Goal: Find specific page/section: Find specific page/section

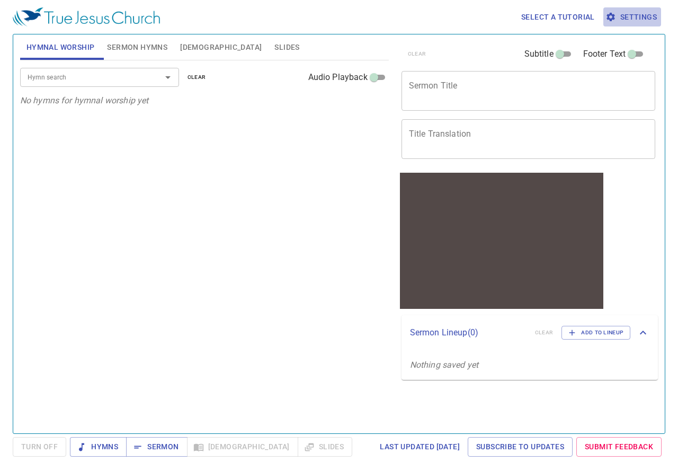
click at [632, 13] on span "Settings" at bounding box center [632, 17] width 49 height 13
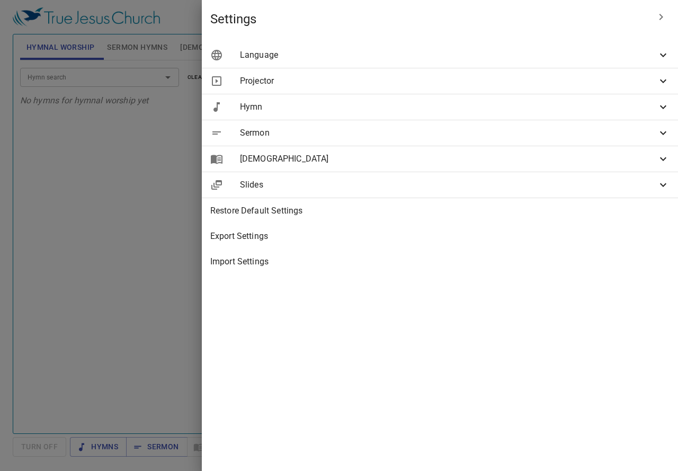
click at [180, 178] on div at bounding box center [339, 235] width 678 height 471
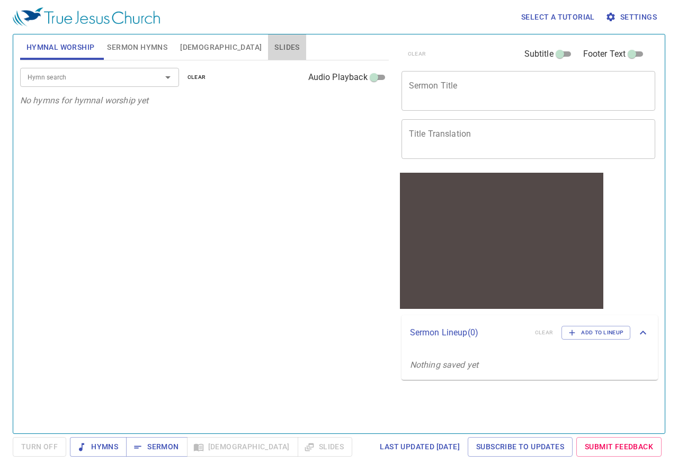
click at [268, 44] on button "Slides" at bounding box center [287, 46] width 38 height 25
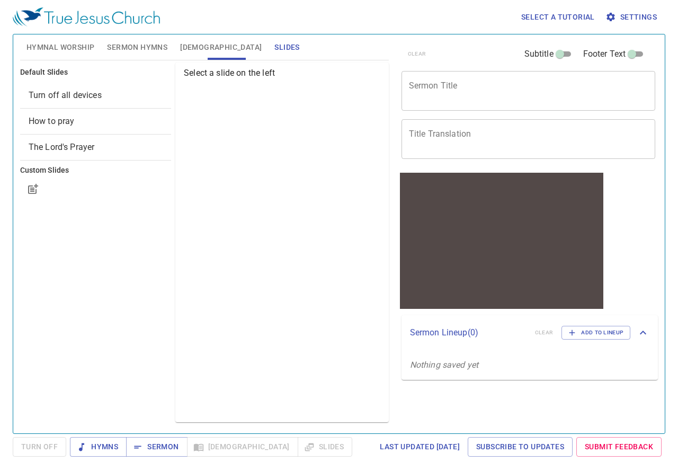
click at [66, 48] on span "Hymnal Worship" at bounding box center [60, 47] width 68 height 13
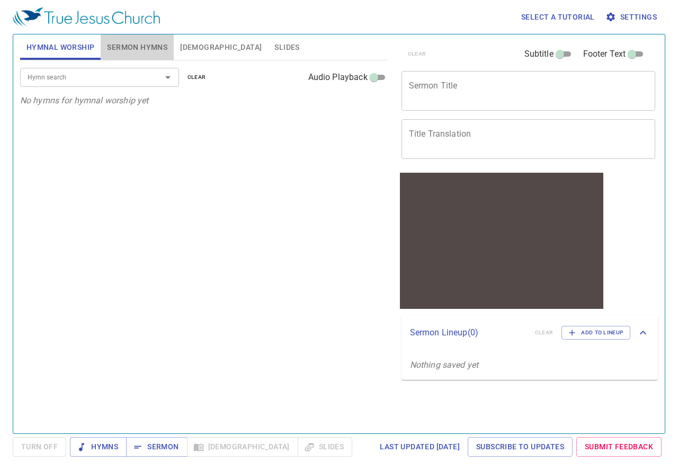
click at [144, 51] on span "Sermon Hymns" at bounding box center [137, 47] width 60 height 13
click at [52, 46] on span "Hymnal Worship" at bounding box center [60, 47] width 68 height 13
click at [158, 447] on span "Sermon" at bounding box center [157, 446] width 44 height 13
click at [167, 47] on span "Sermon Hymns" at bounding box center [137, 47] width 60 height 13
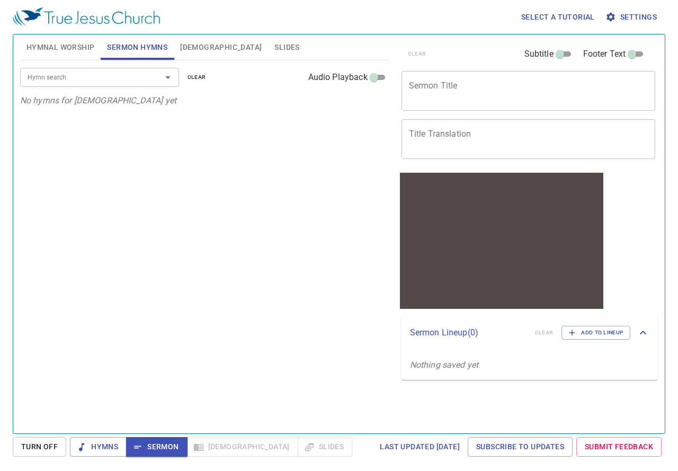
click at [193, 50] on span "[DEMOGRAPHIC_DATA]" at bounding box center [221, 47] width 82 height 13
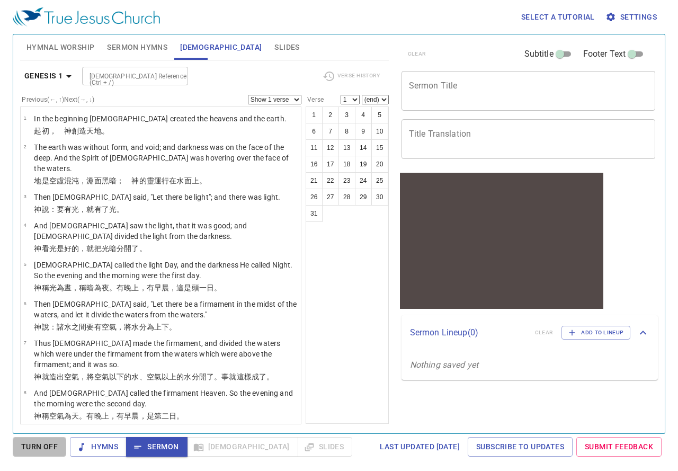
click at [54, 450] on span "Turn Off" at bounding box center [39, 446] width 37 height 13
click at [166, 445] on span "Sermon" at bounding box center [157, 446] width 44 height 13
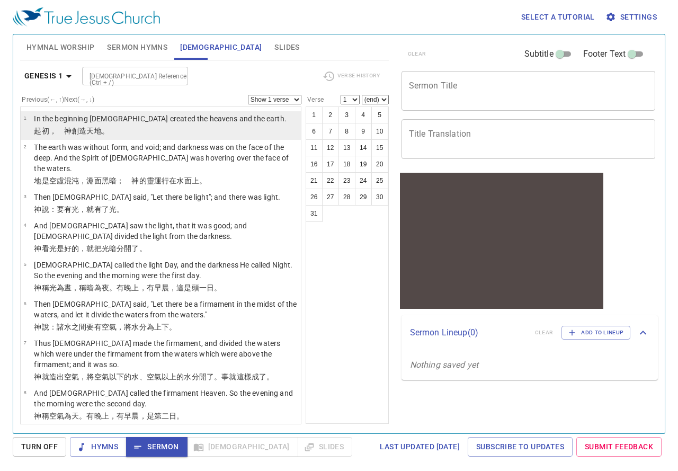
click at [61, 139] on li "1 In the beginning God created the heavens and the earth. ﻿起初 ，　神 創造 天 地 。" at bounding box center [161, 125] width 280 height 29
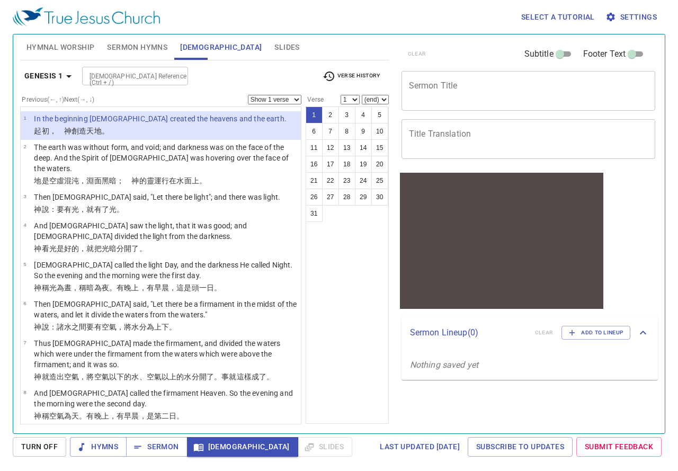
click at [137, 44] on span "Sermon Hymns" at bounding box center [137, 47] width 60 height 13
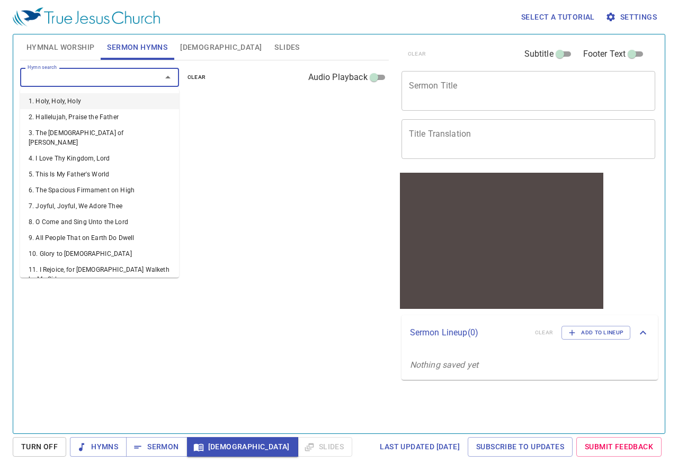
click at [132, 79] on input "Hymn search" at bounding box center [83, 77] width 121 height 12
click at [66, 116] on li "2. Hallelujah, Praise the Father" at bounding box center [99, 117] width 159 height 16
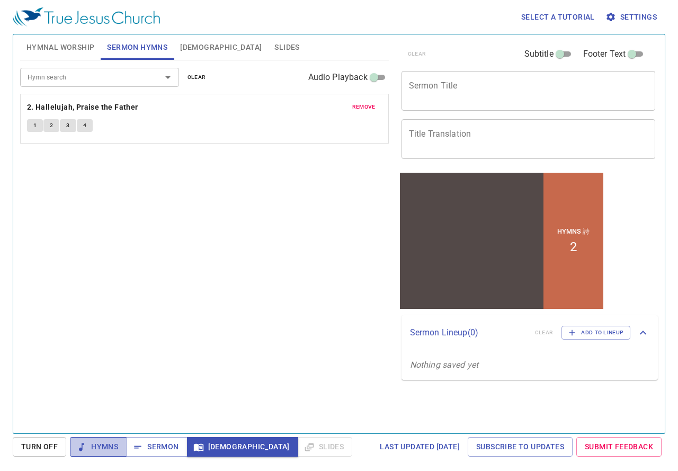
click at [96, 447] on span "Hymns" at bounding box center [98, 446] width 40 height 13
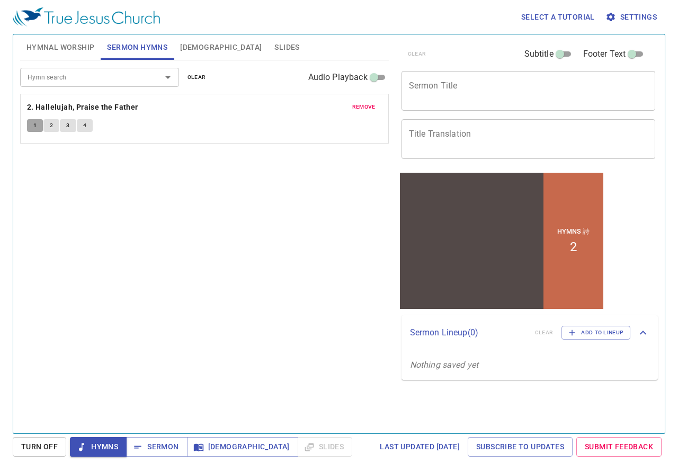
click at [33, 127] on span "1" at bounding box center [34, 126] width 3 height 10
click at [274, 50] on span "Slides" at bounding box center [286, 47] width 25 height 13
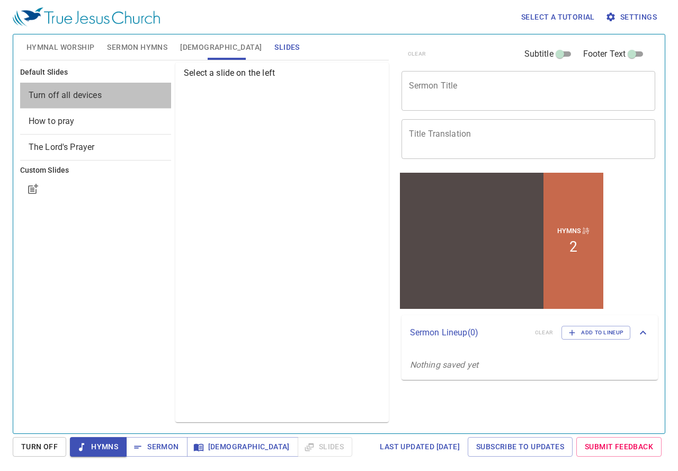
click at [38, 93] on span "Turn off all devices" at bounding box center [65, 95] width 73 height 10
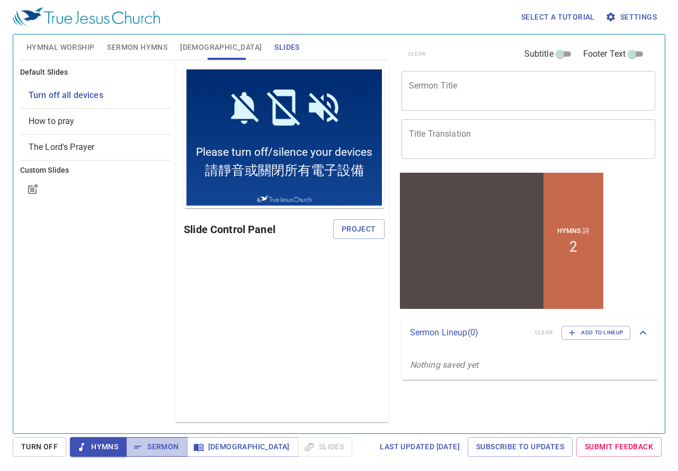
click at [167, 449] on span "Sermon" at bounding box center [157, 446] width 44 height 13
click at [254, 451] on div "Hymns Sermon Bible Slides" at bounding box center [211, 447] width 282 height 20
drag, startPoint x: 254, startPoint y: 447, endPoint x: 208, endPoint y: 269, distance: 183.9
click at [255, 447] on div "Hymns Sermon Bible Slides" at bounding box center [211, 447] width 282 height 20
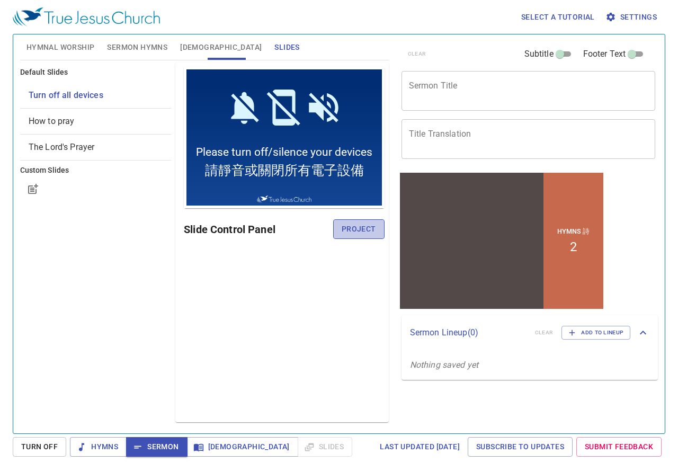
click at [369, 231] on span "Project" at bounding box center [359, 228] width 34 height 13
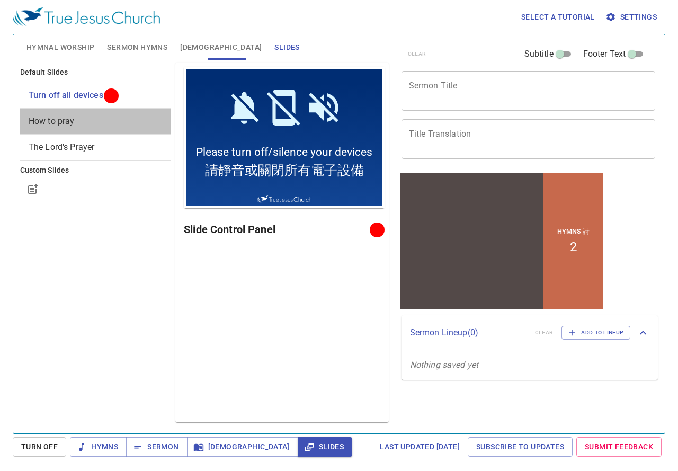
click at [68, 124] on span "How to pray" at bounding box center [52, 121] width 46 height 10
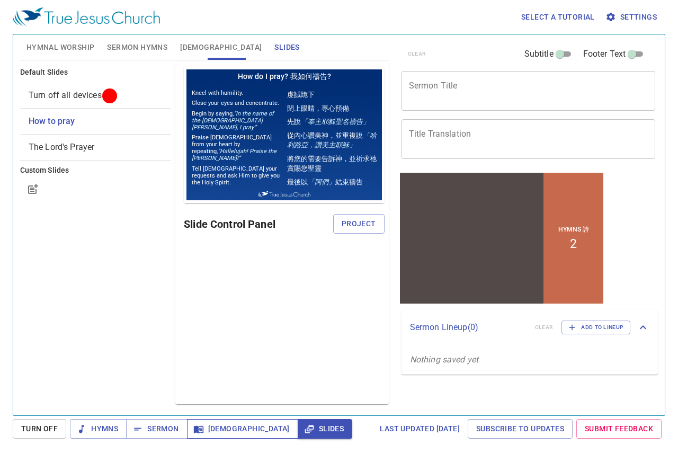
click at [207, 432] on span "[DEMOGRAPHIC_DATA]" at bounding box center [242, 428] width 94 height 13
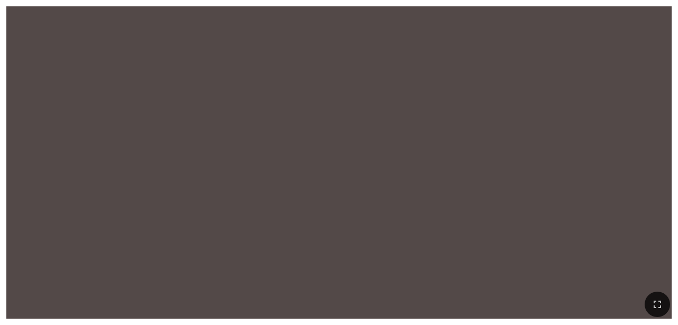
click at [423, 61] on div at bounding box center [338, 139] width 665 height 203
drag, startPoint x: 581, startPoint y: 61, endPoint x: 600, endPoint y: 7, distance: 57.3
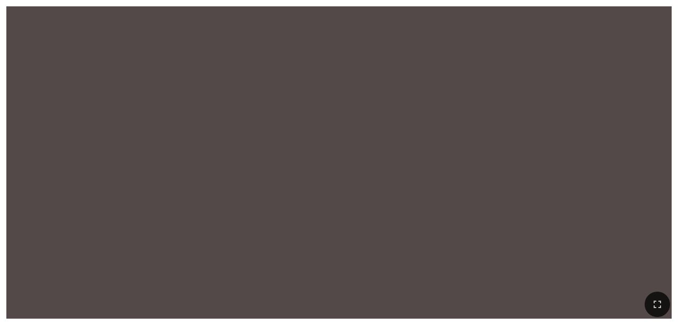
click at [423, 50] on div at bounding box center [338, 139] width 665 height 203
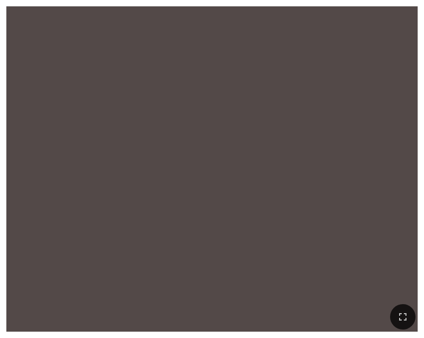
click at [357, 102] on div at bounding box center [211, 145] width 411 height 212
click at [229, 125] on div at bounding box center [211, 145] width 411 height 212
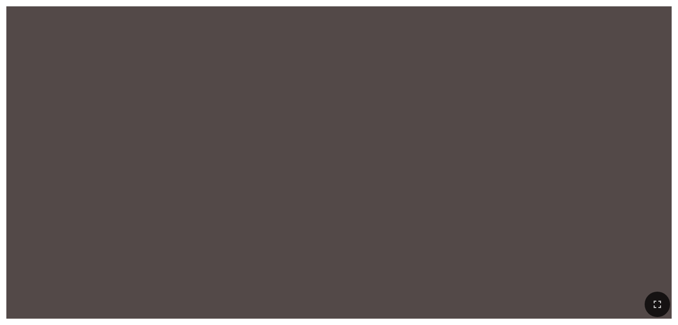
click at [423, 24] on div at bounding box center [338, 162] width 665 height 313
click at [423, 100] on div at bounding box center [338, 139] width 665 height 203
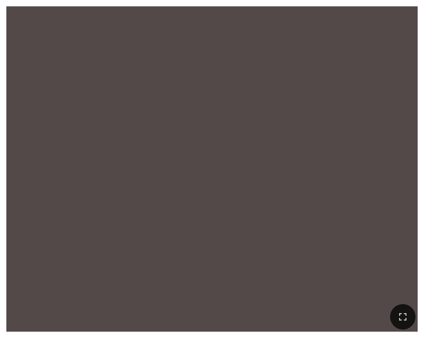
click at [292, 134] on div at bounding box center [211, 145] width 411 height 212
click at [291, 133] on div at bounding box center [211, 145] width 411 height 212
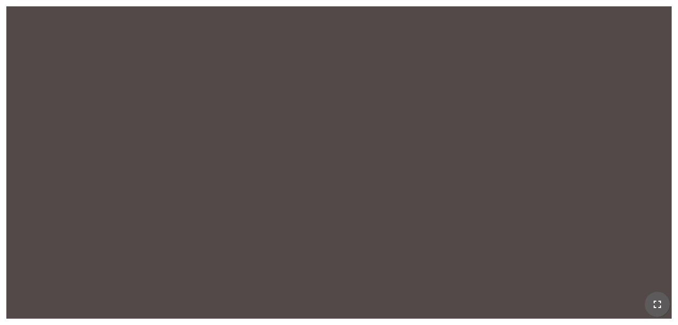
click at [423, 303] on icon "button" at bounding box center [657, 304] width 13 height 13
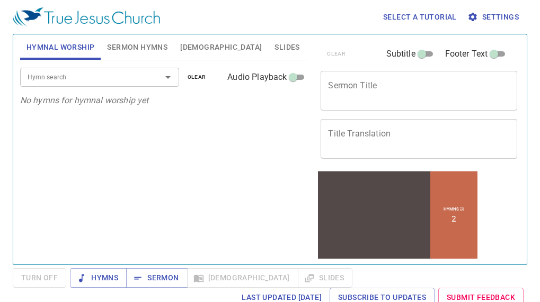
click at [211, 147] on div "Hymn search Hymn search clear Audio Playback No hymns for hymnal worship yet" at bounding box center [164, 157] width 288 height 195
